Goal: Task Accomplishment & Management: Use online tool/utility

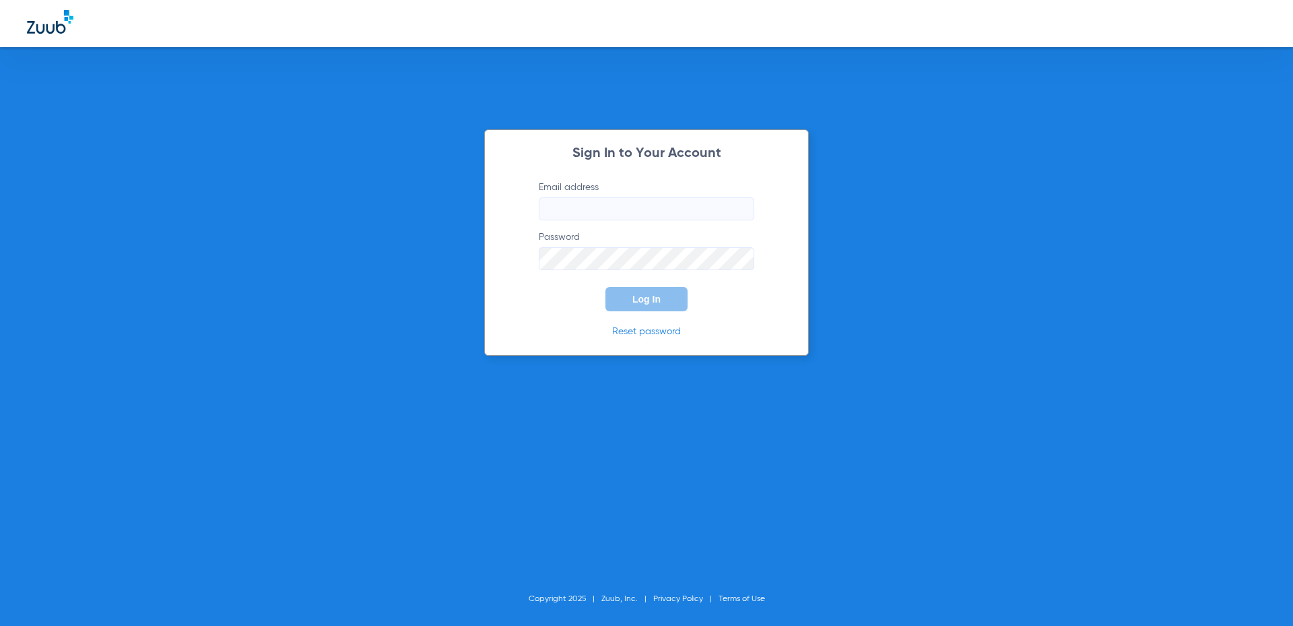
click at [582, 208] on input "Email address" at bounding box center [646, 208] width 215 height 23
paste input "[EMAIL_ADDRESS][DOMAIN_NAME]"
type input "[EMAIL_ADDRESS][DOMAIN_NAME]"
click at [648, 299] on span "Log In" at bounding box center [646, 299] width 28 height 11
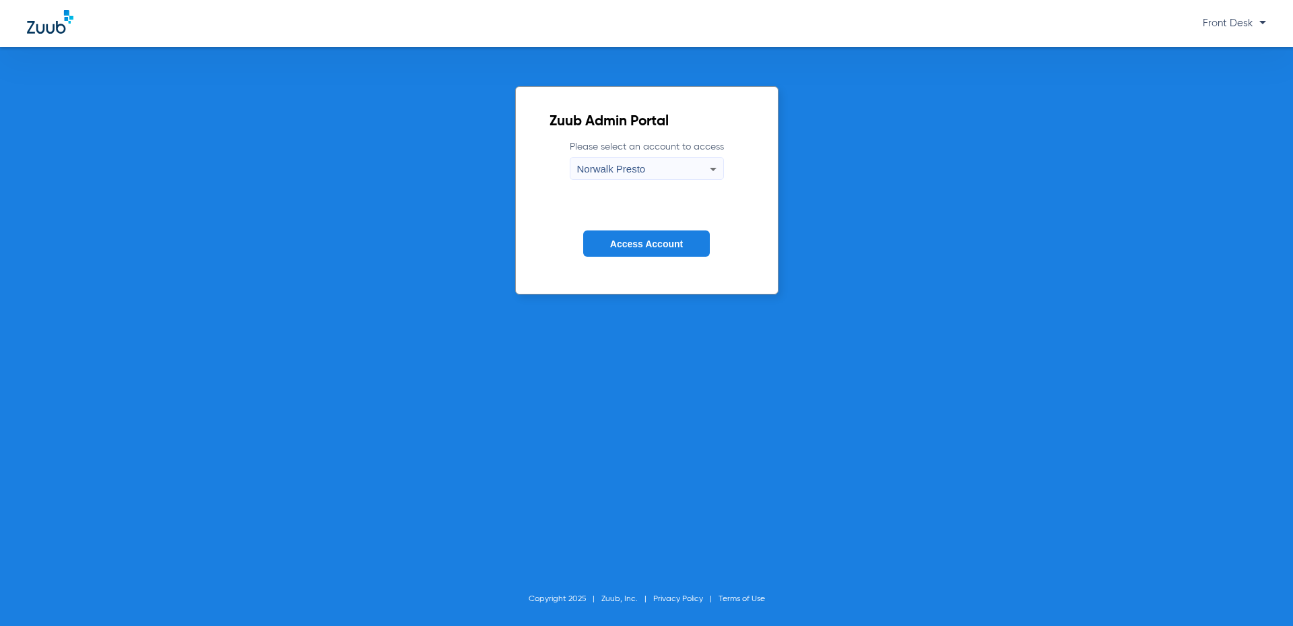
click at [655, 180] on div "Norwalk Presto" at bounding box center [643, 169] width 133 height 23
drag, startPoint x: 651, startPoint y: 201, endPoint x: 651, endPoint y: 212, distance: 10.8
click at [651, 212] on div "Norwalk Presto Norwalk Presto 2" at bounding box center [647, 203] width 154 height 46
click at [651, 213] on span "Norwalk Presto 2" at bounding box center [617, 214] width 72 height 9
click at [650, 230] on form "Please select an account to access Norwalk Presto 2 Access Account" at bounding box center [646, 208] width 195 height 137
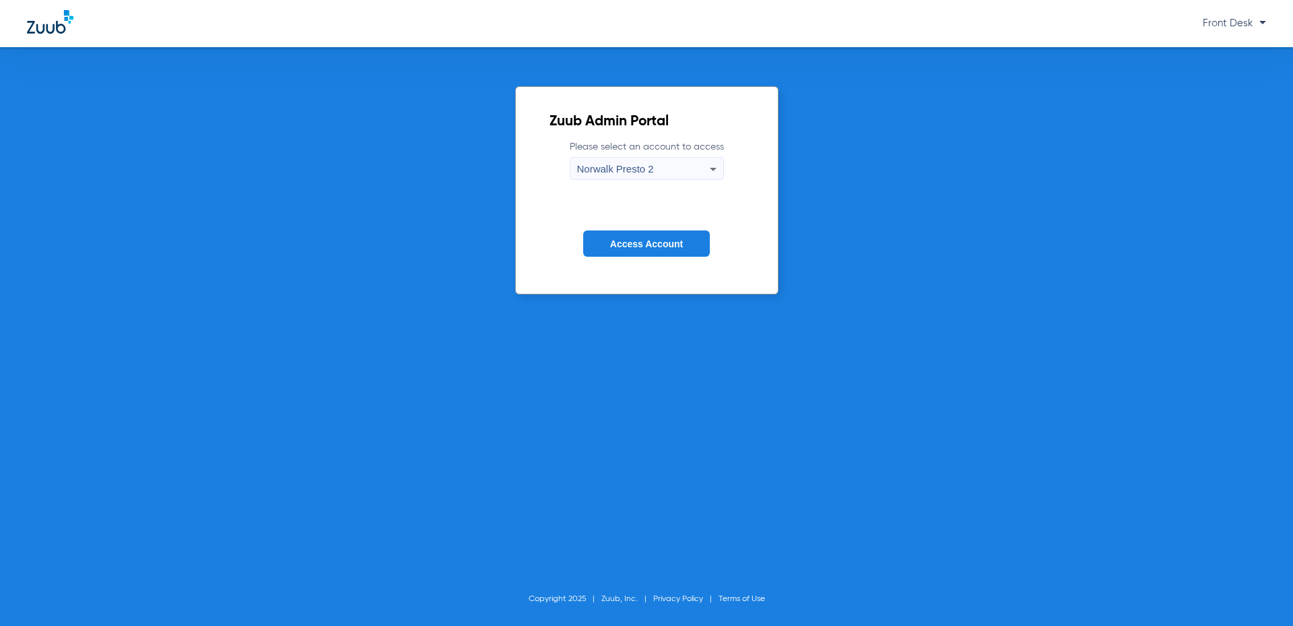
click at [650, 240] on span "Access Account" at bounding box center [646, 243] width 73 height 11
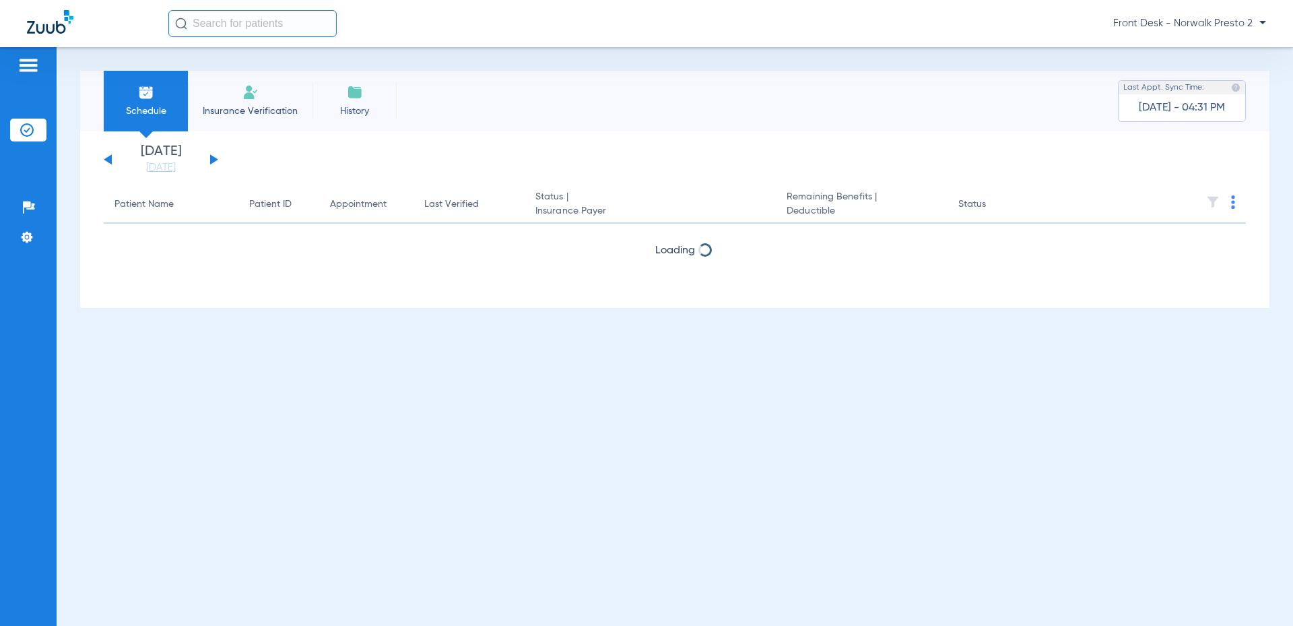
click at [207, 159] on div "[DATE] [DATE] [DATE] [DATE] [DATE] [DATE] [DATE] [DATE] [DATE] [DATE] [DATE] [D…" at bounding box center [161, 160] width 114 height 30
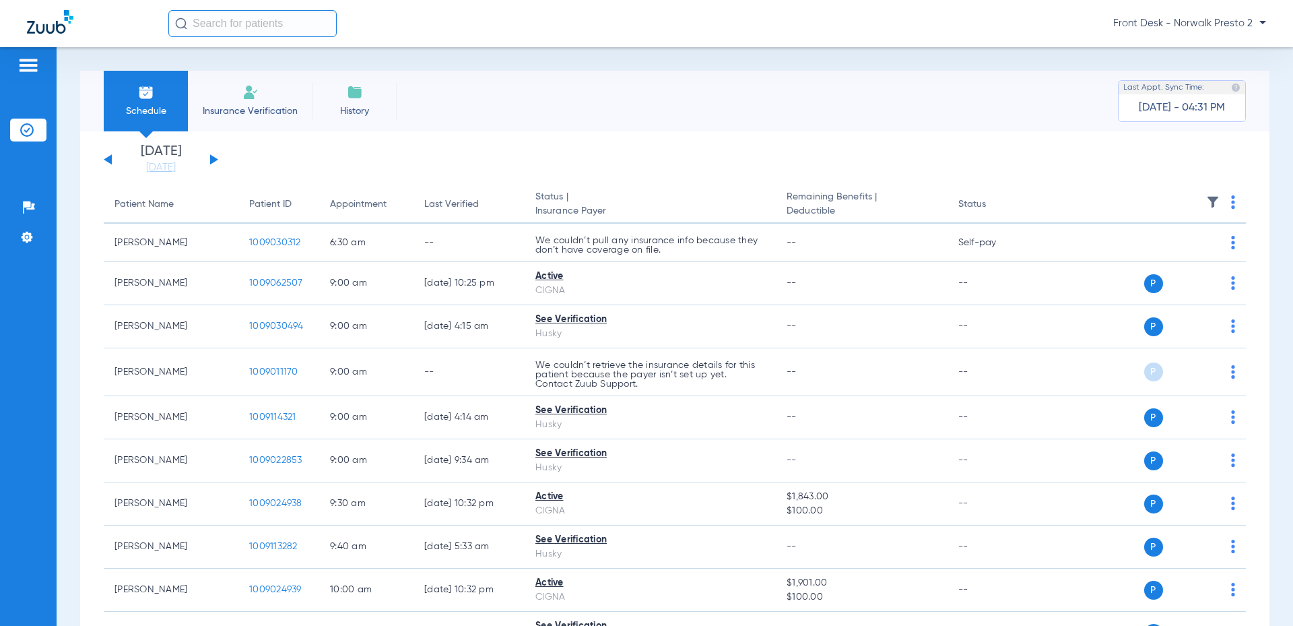
click at [215, 160] on button at bounding box center [214, 159] width 8 height 10
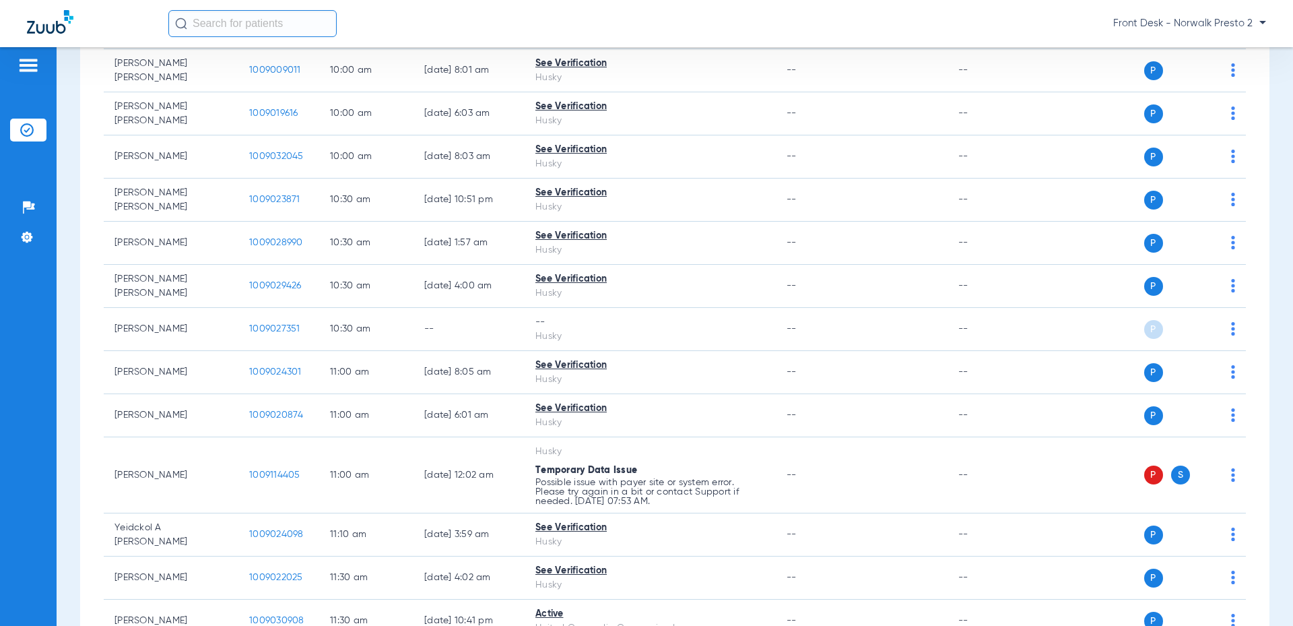
scroll to position [688, 0]
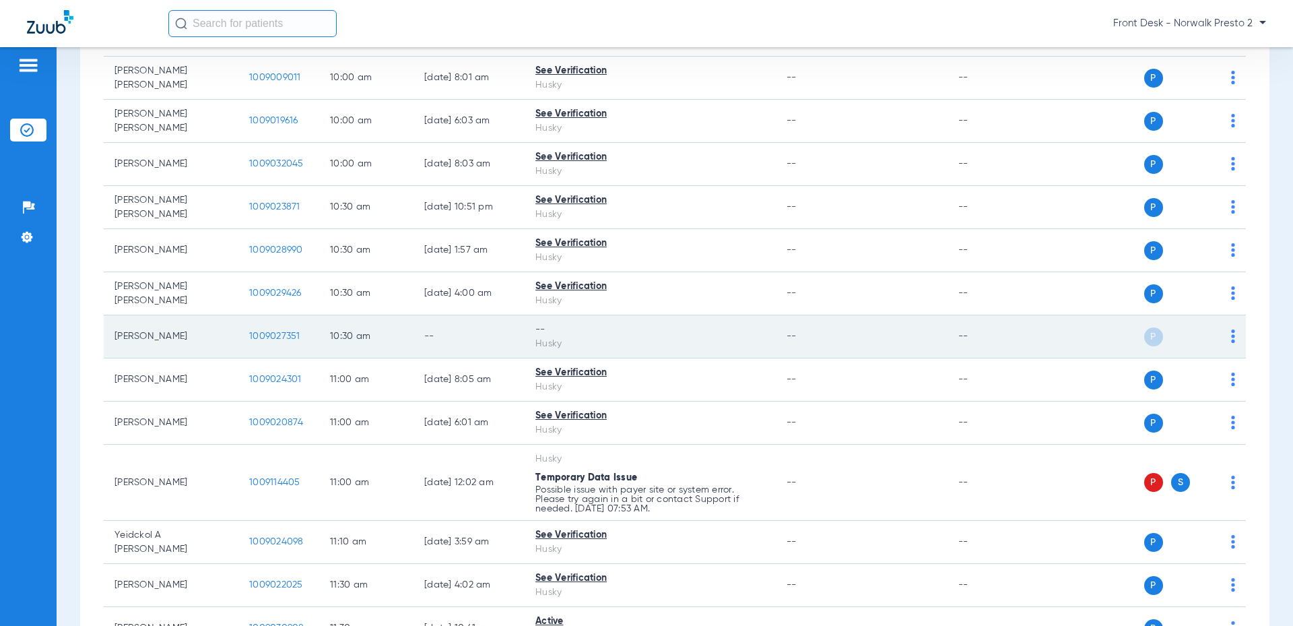
click at [1225, 316] on td "P S" at bounding box center [1142, 336] width 208 height 43
click at [1231, 329] on img at bounding box center [1233, 335] width 4 height 13
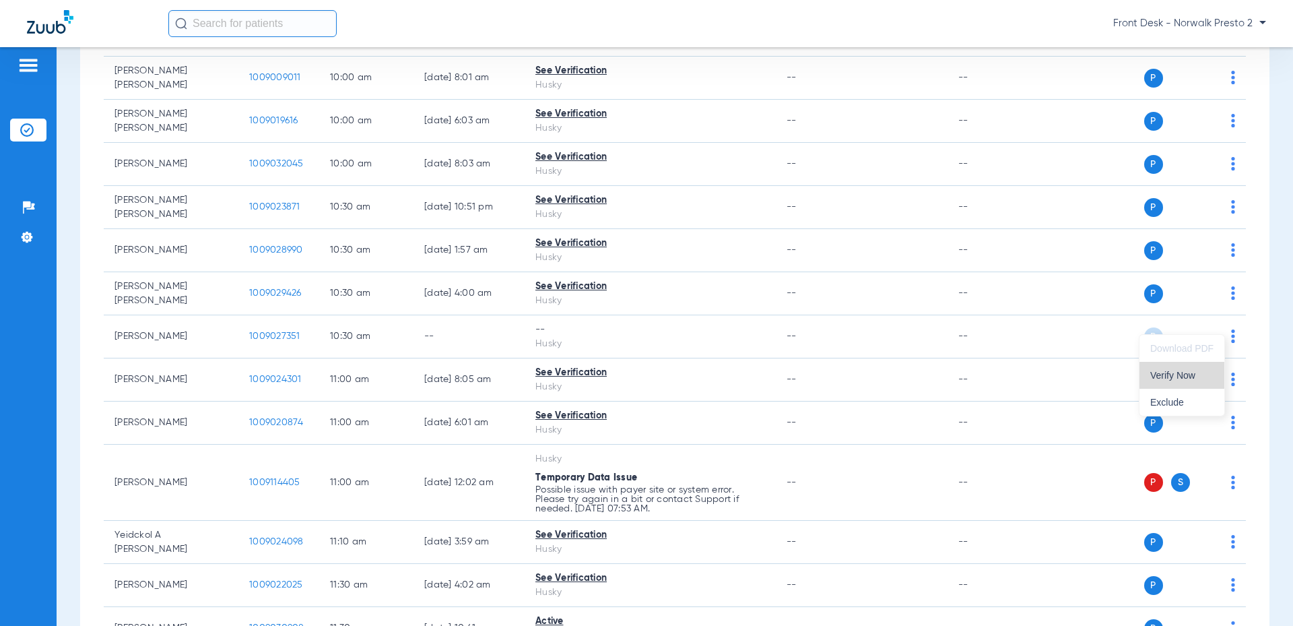
click at [1186, 374] on span "Verify Now" at bounding box center [1181, 374] width 63 height 9
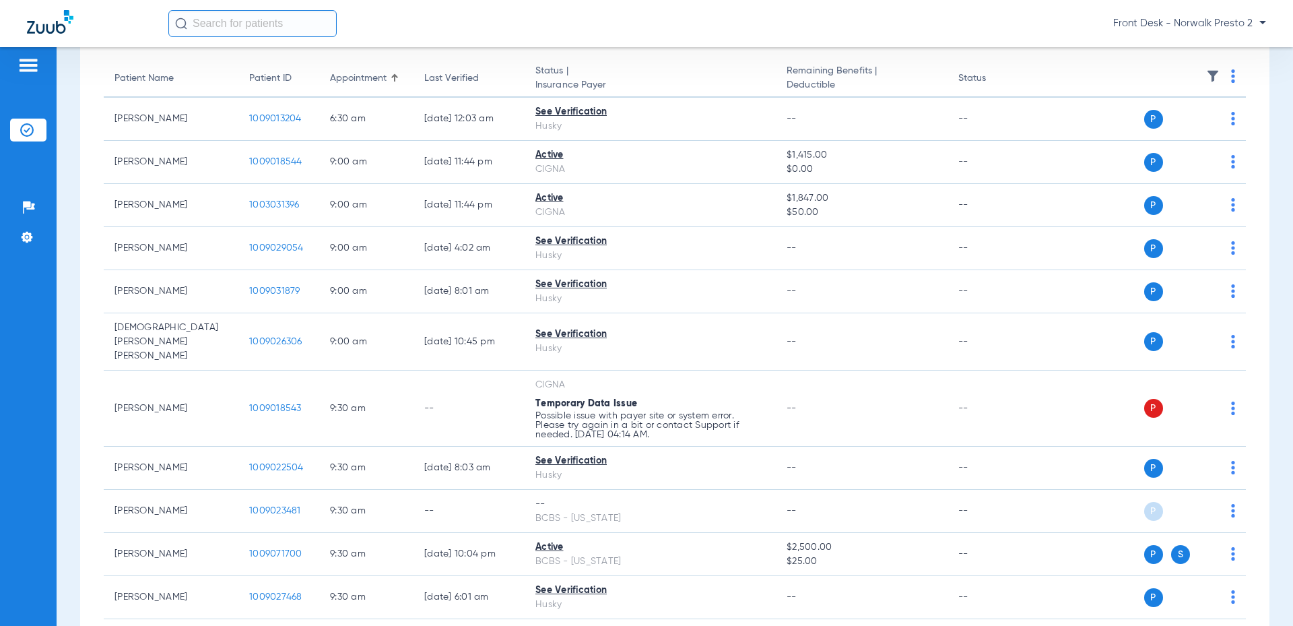
scroll to position [0, 0]
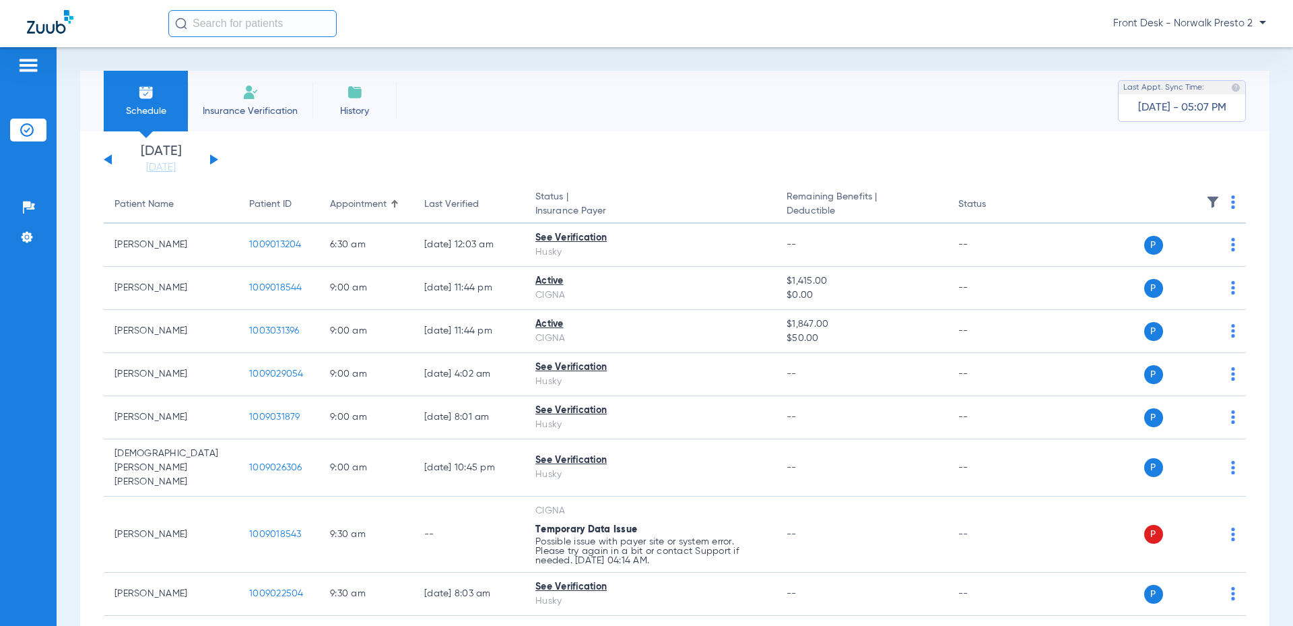
click at [1238, 22] on span "Front Desk - Norwalk Presto 2" at bounding box center [1189, 23] width 153 height 13
click at [1220, 79] on button "Log out" at bounding box center [1215, 74] width 97 height 27
